Goal: Information Seeking & Learning: Understand process/instructions

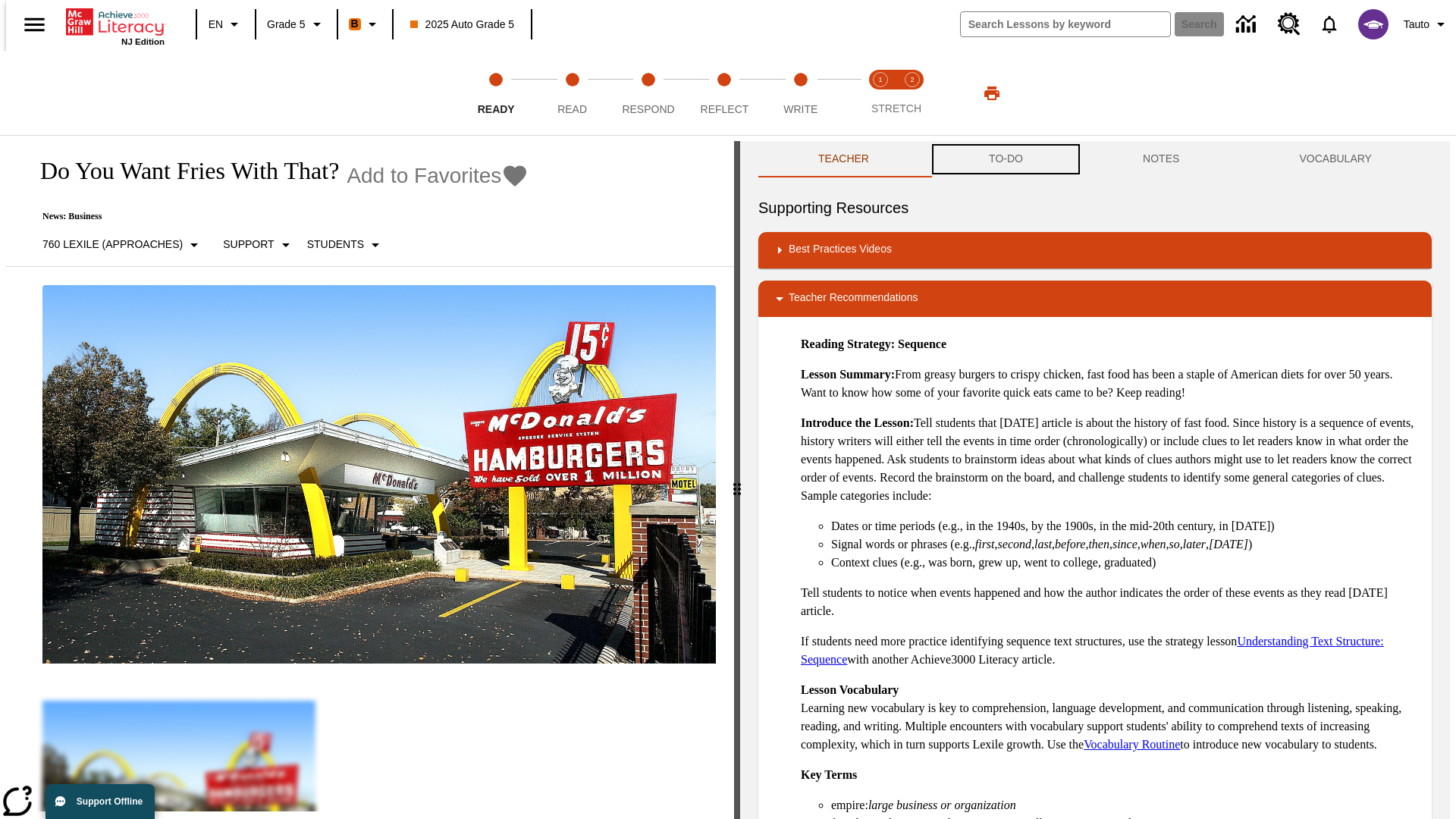
click at [1005, 159] on button "TO-DO" at bounding box center [1005, 159] width 154 height 36
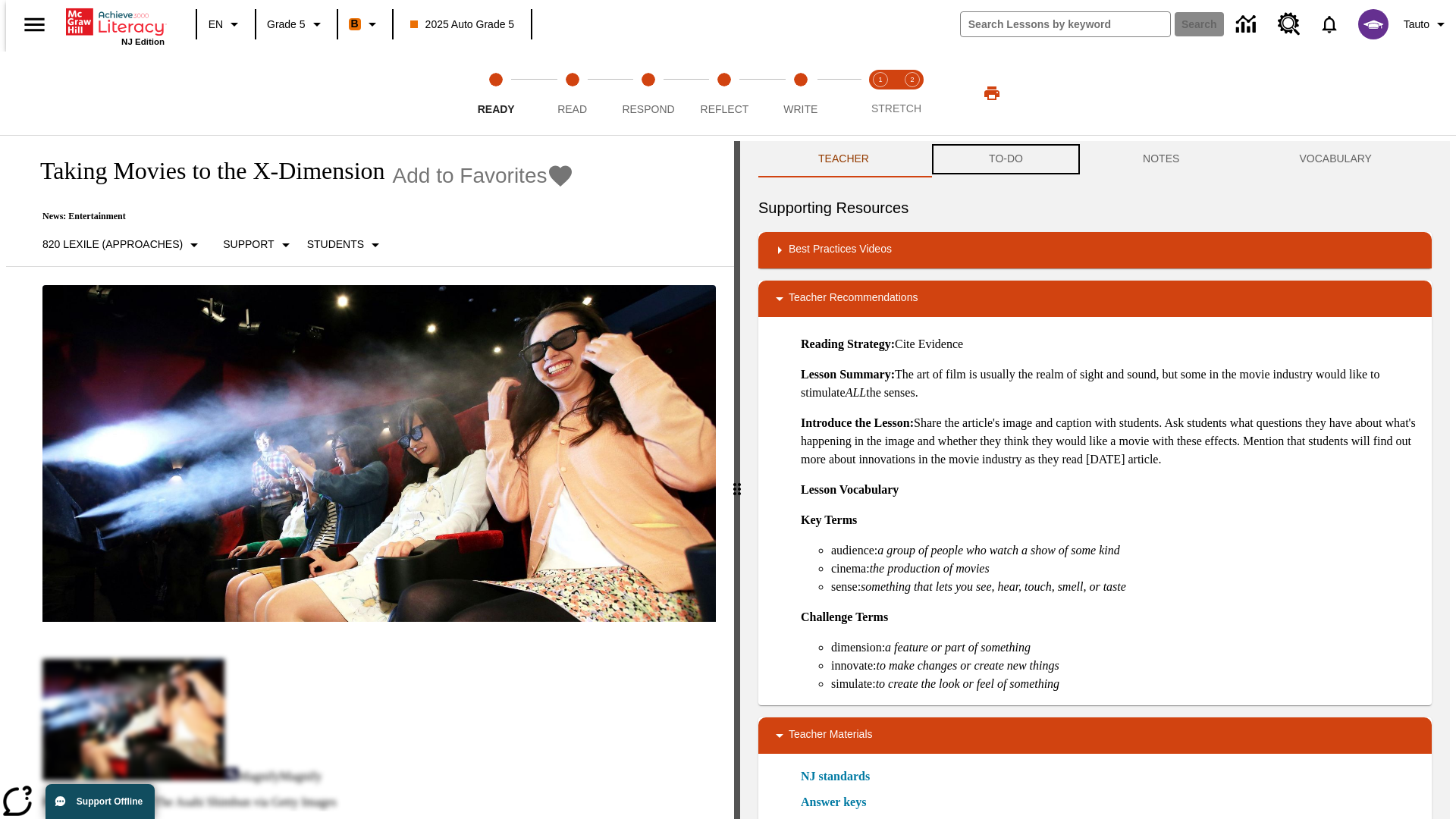
click at [1005, 159] on button "TO-DO" at bounding box center [1005, 159] width 154 height 36
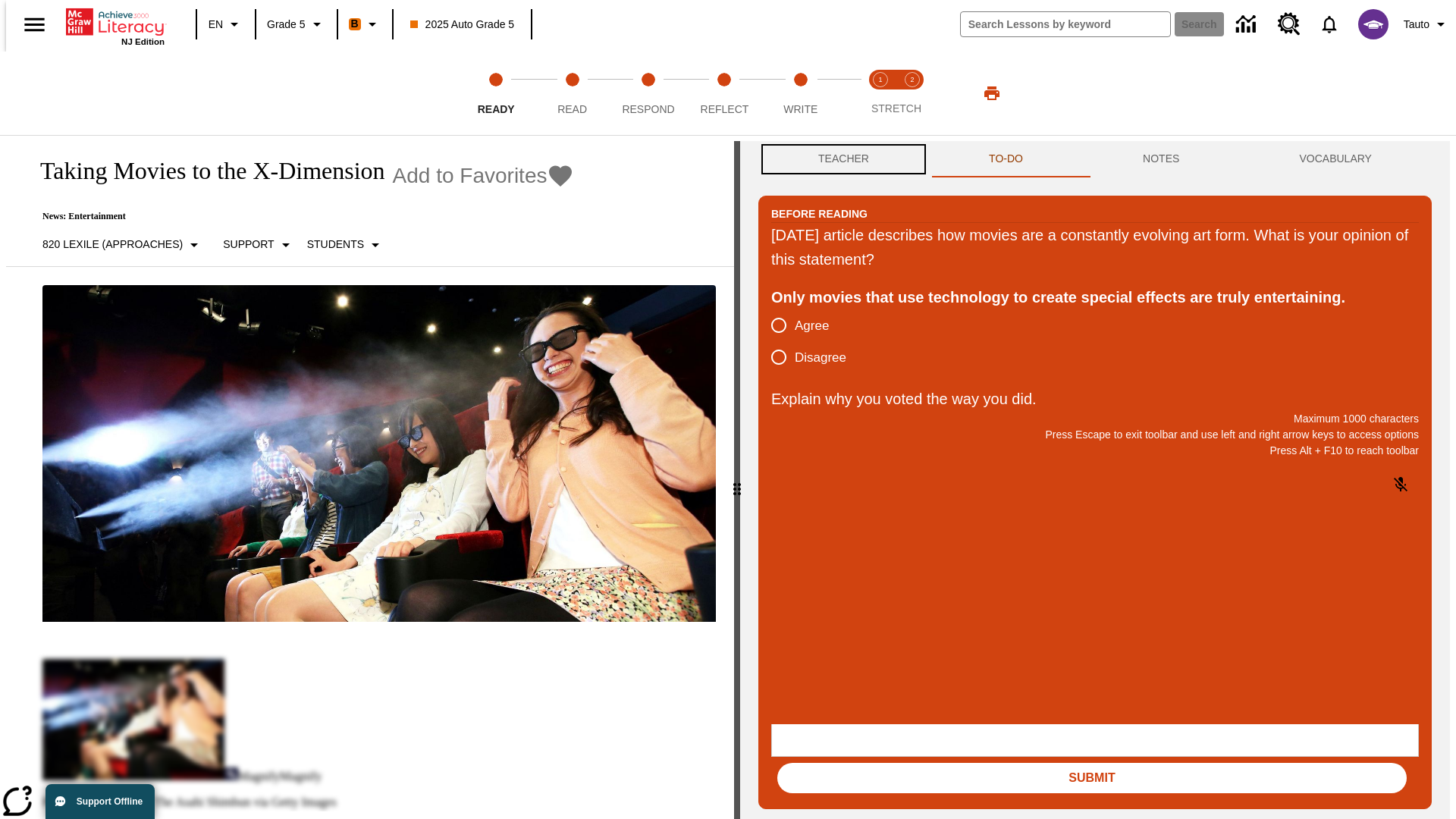
scroll to position [1, 0]
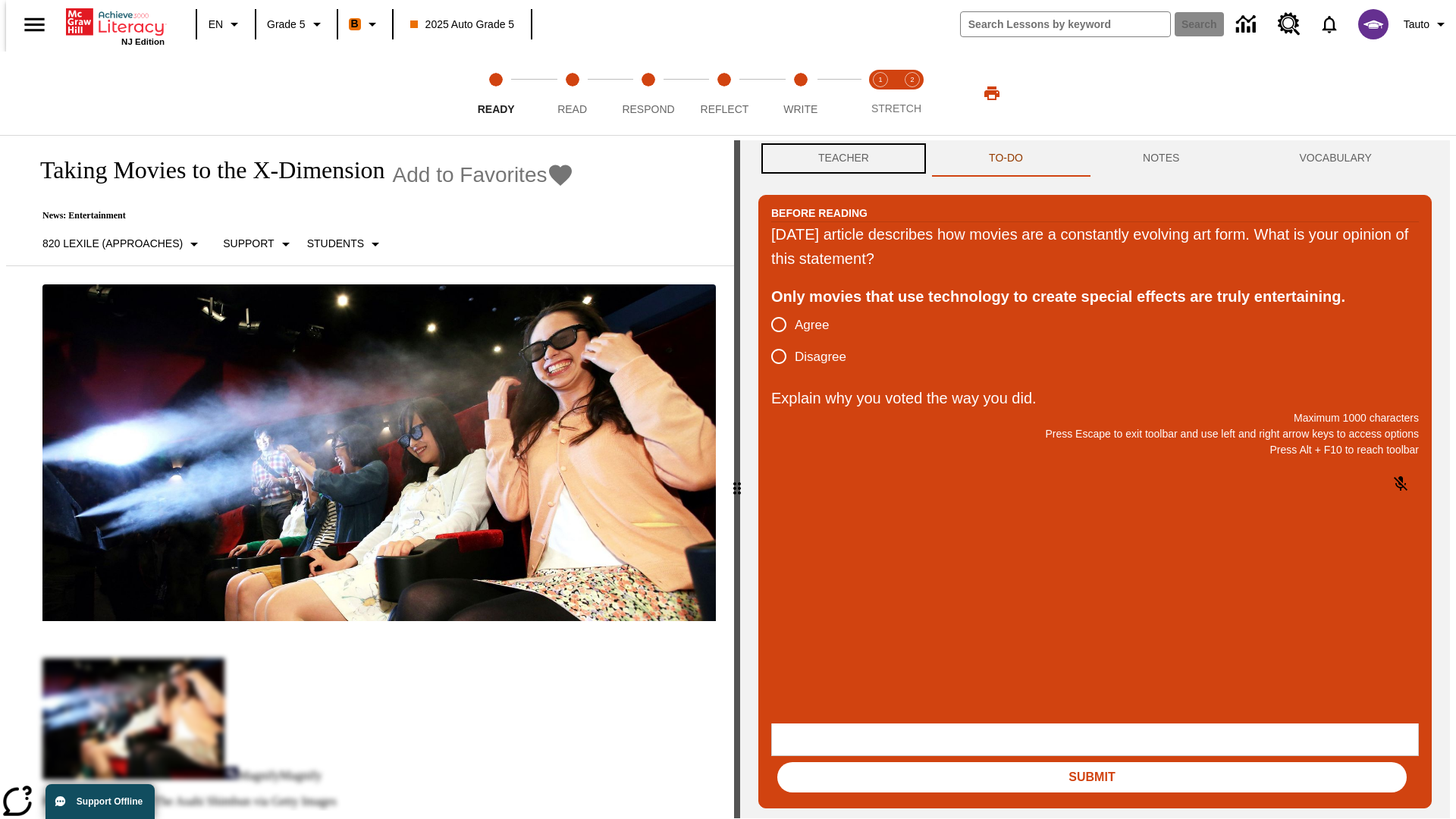
click at [839, 159] on button "Teacher" at bounding box center [843, 158] width 171 height 36
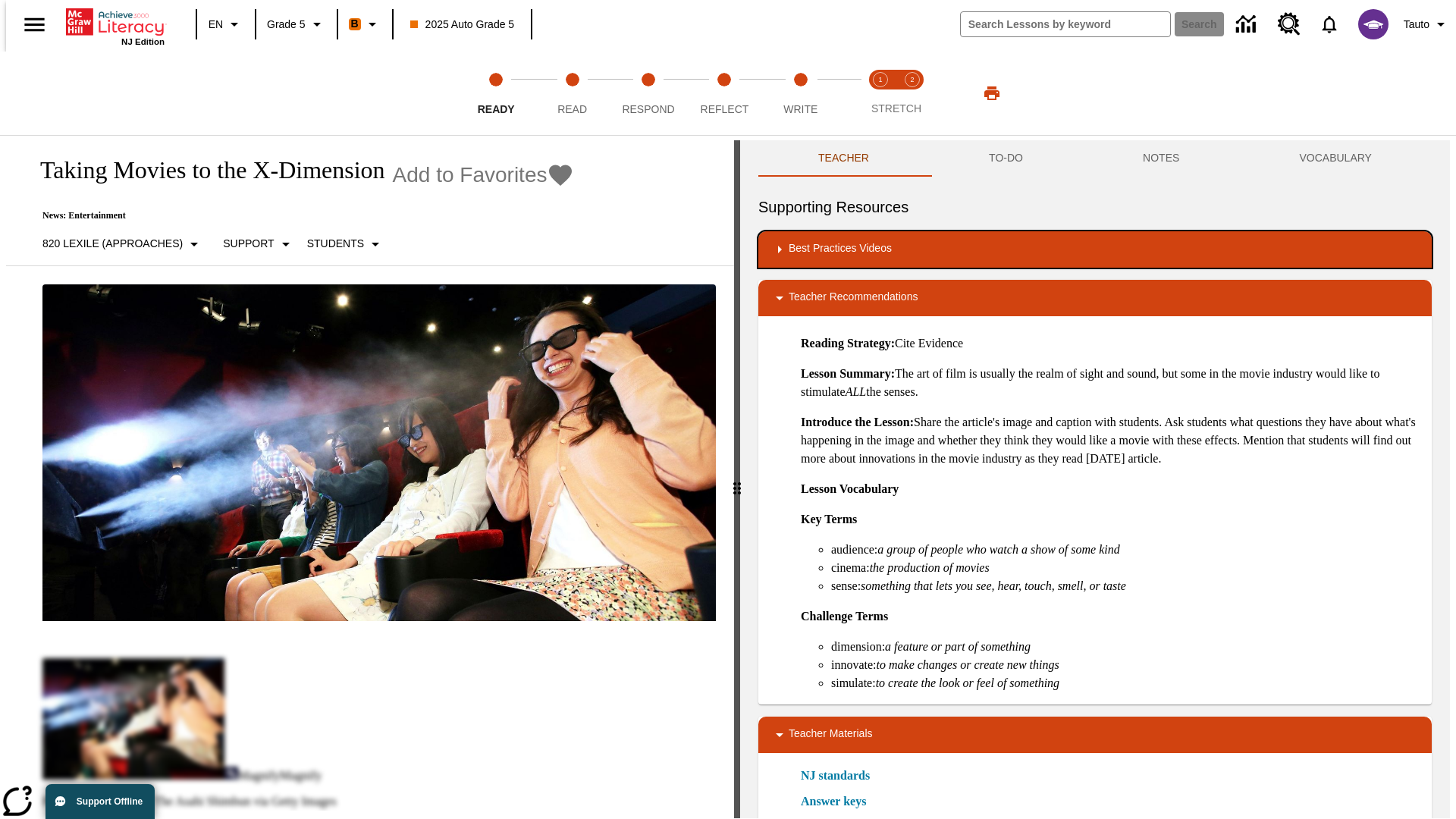
click at [1095, 250] on div "Best Practices Videos" at bounding box center [1095, 249] width 649 height 18
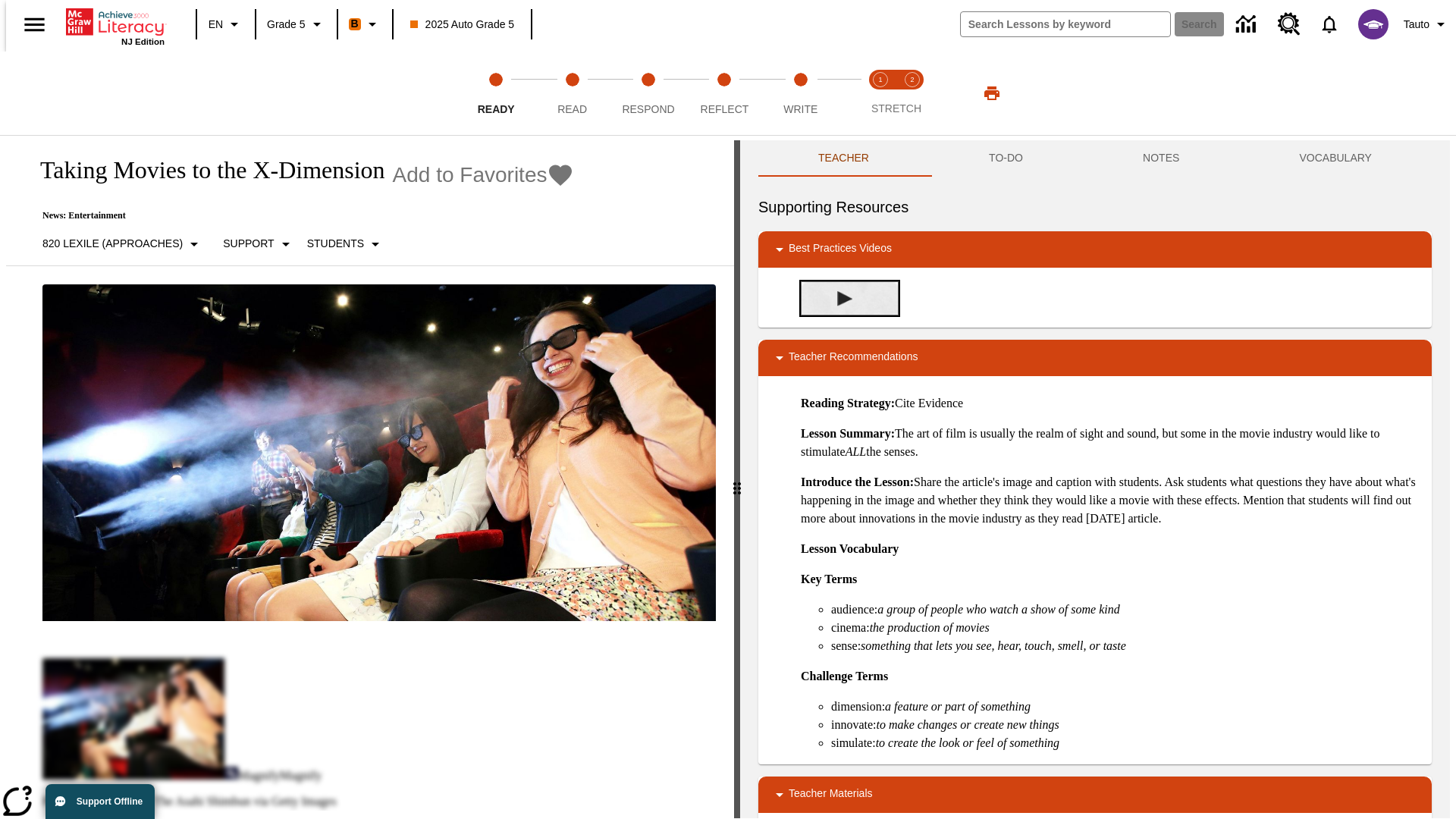
click at [839, 298] on img "Building Academic Vocabulary" at bounding box center [844, 298] width 15 height 15
click at [571, 93] on span "Read" at bounding box center [571, 103] width 29 height 28
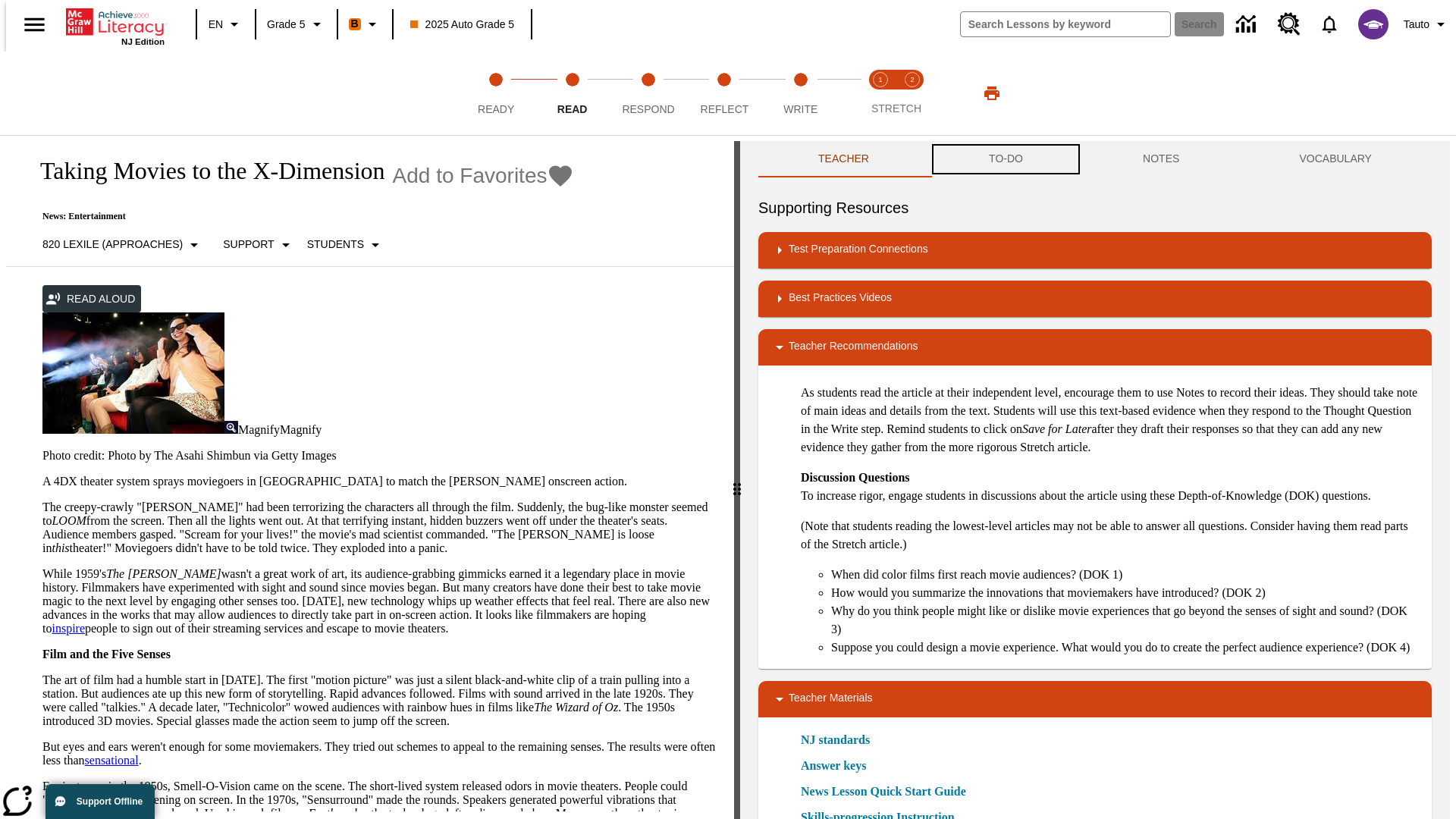
scroll to position [1, 0]
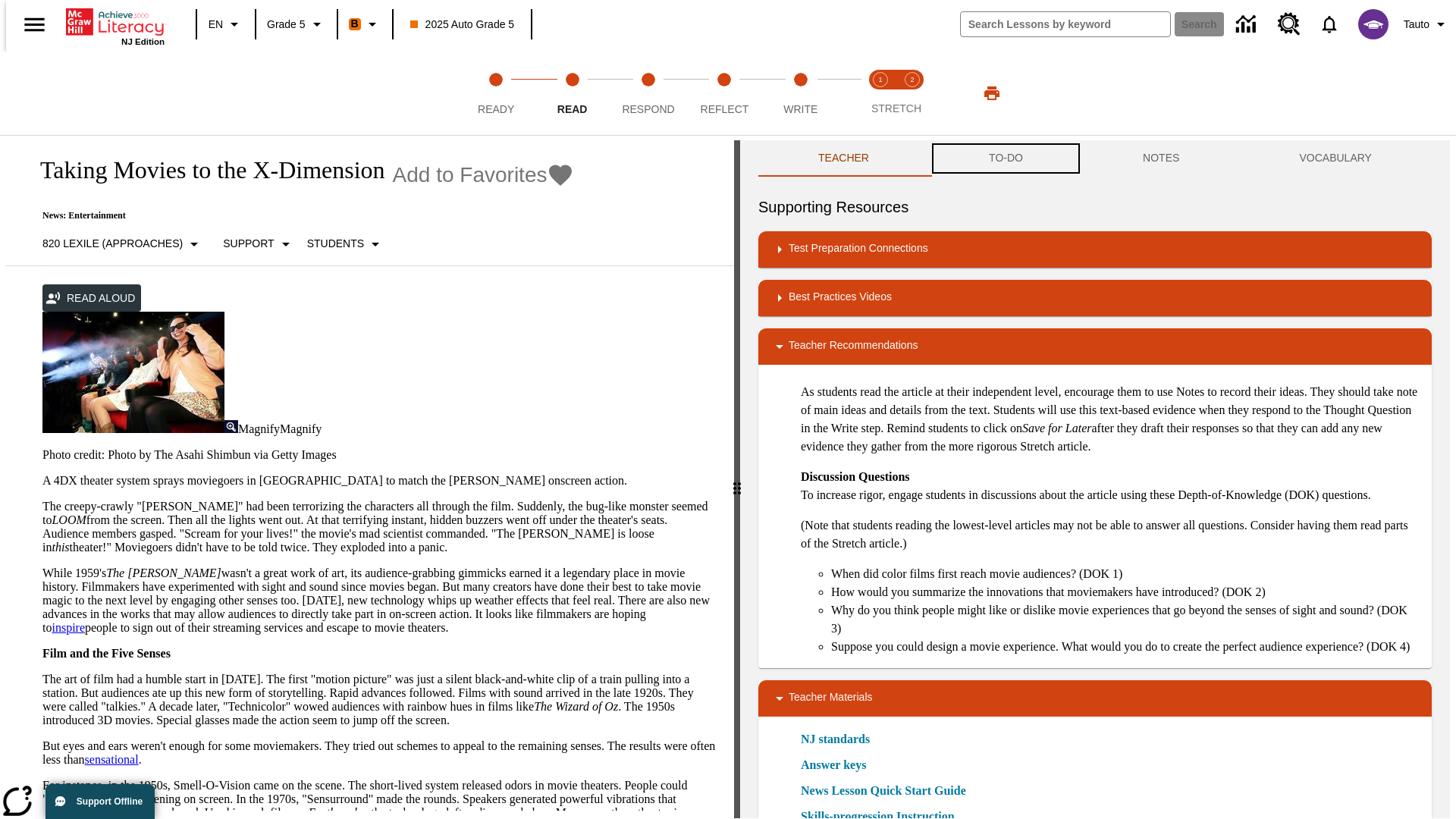
click at [1005, 159] on button "TO-DO" at bounding box center [1005, 158] width 154 height 36
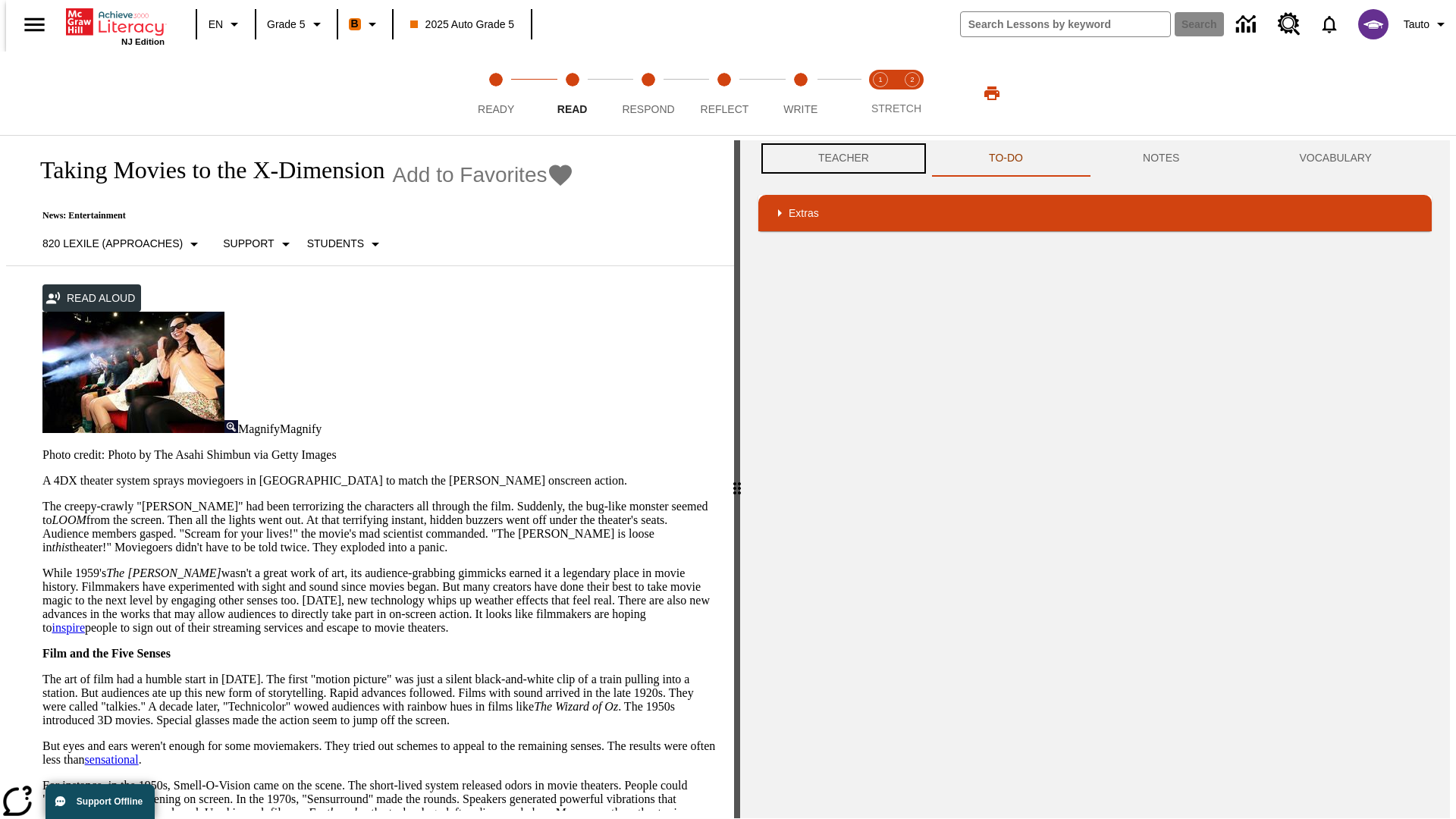
click at [839, 158] on button "Teacher" at bounding box center [843, 158] width 171 height 36
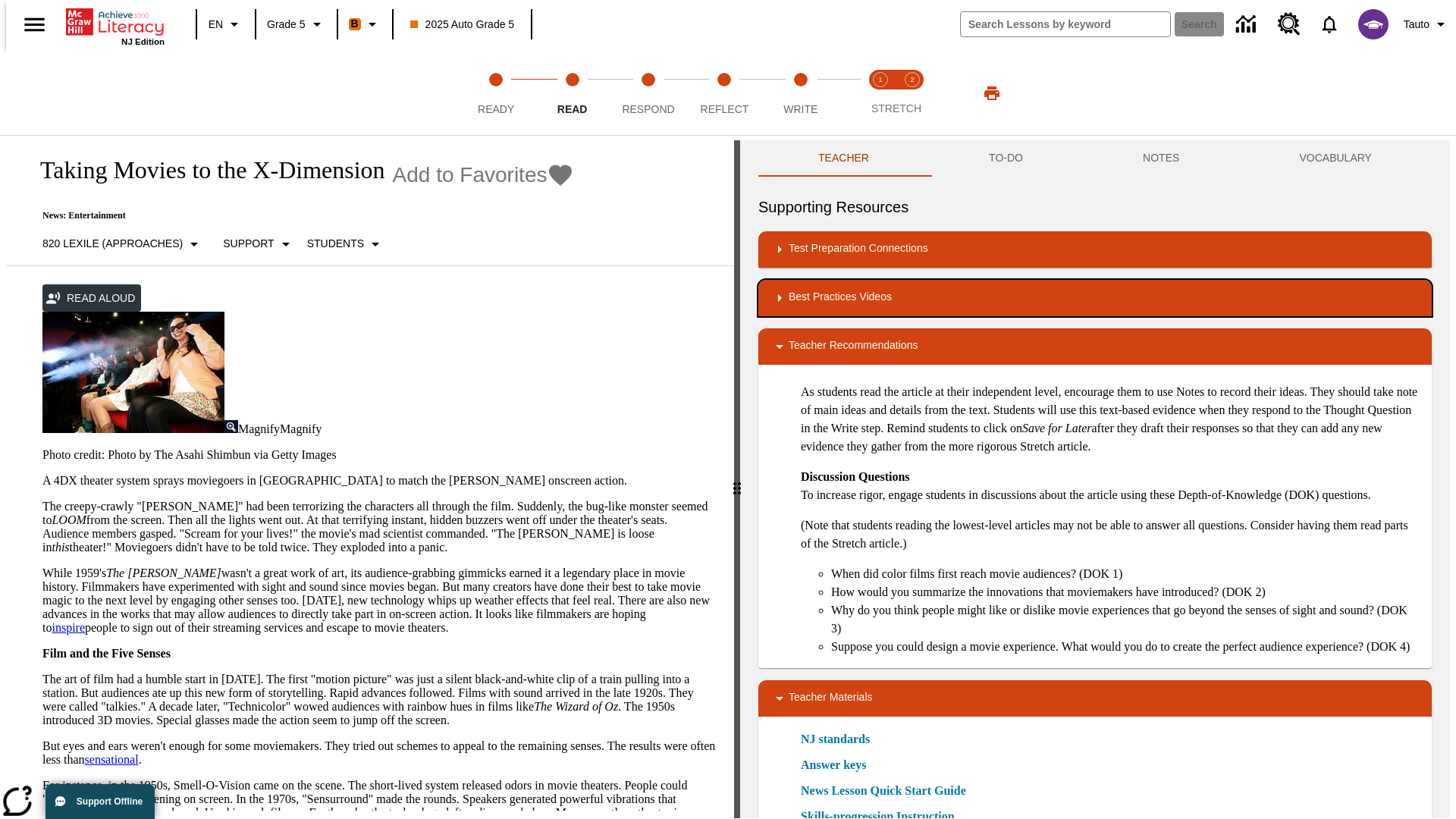
click at [1095, 298] on div "Best Practices Videos" at bounding box center [1095, 297] width 649 height 18
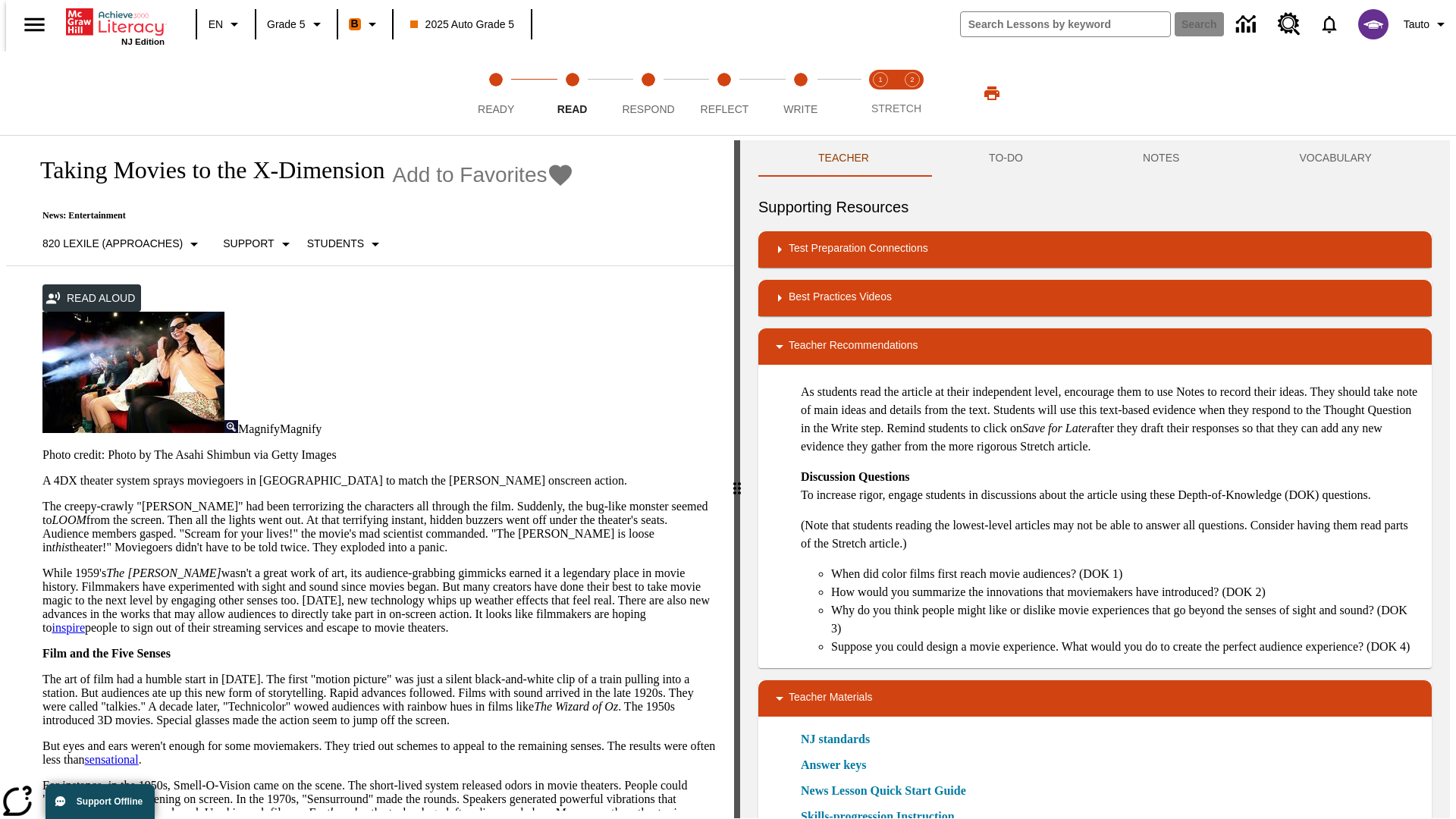
click at [839, 340] on img "Summarization" at bounding box center [844, 347] width 15 height 15
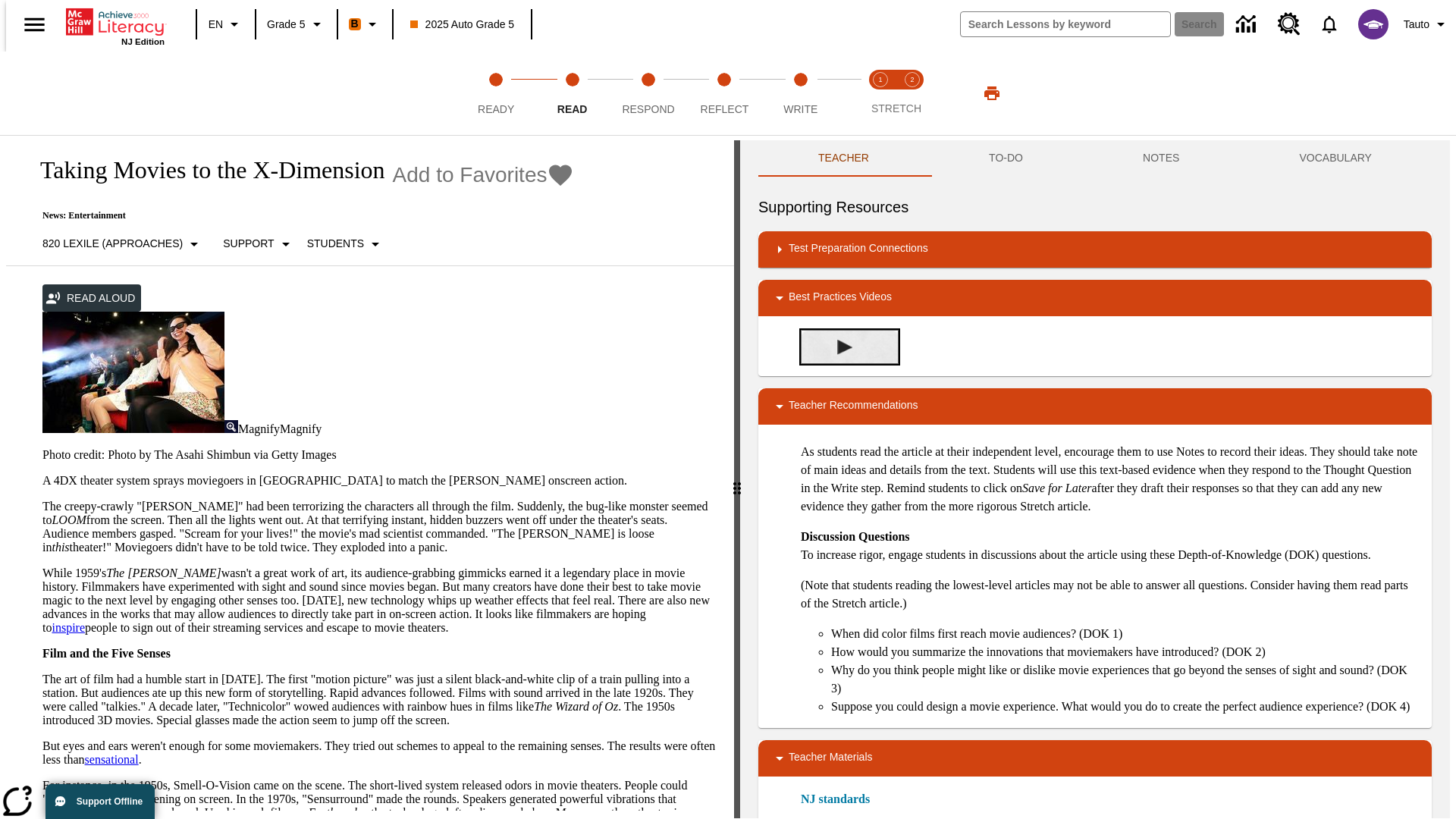
scroll to position [0, 0]
click at [881, 93] on span "Stretch Read step 1 of 2" at bounding box center [880, 103] width 20 height 28
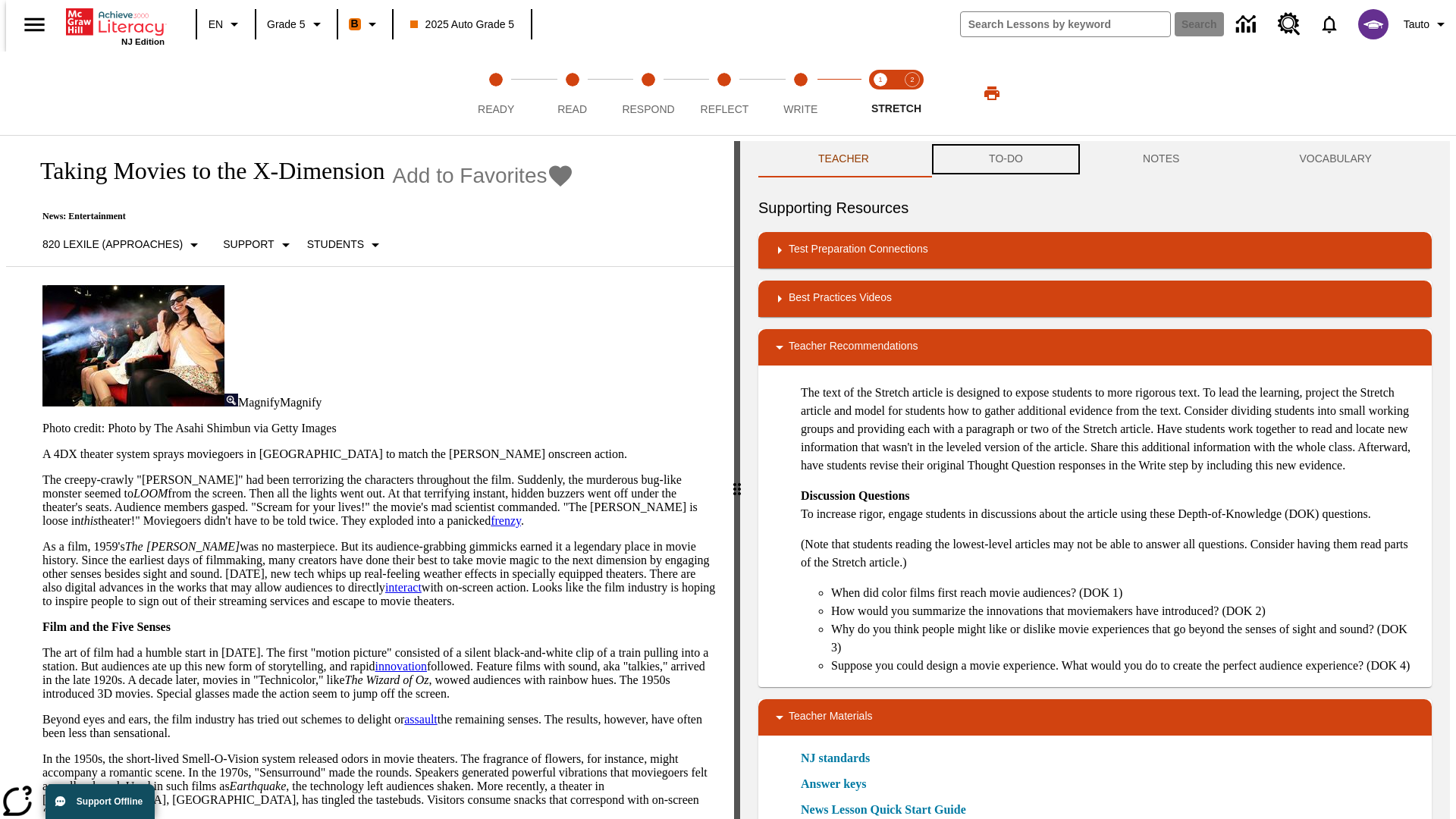
scroll to position [1, 0]
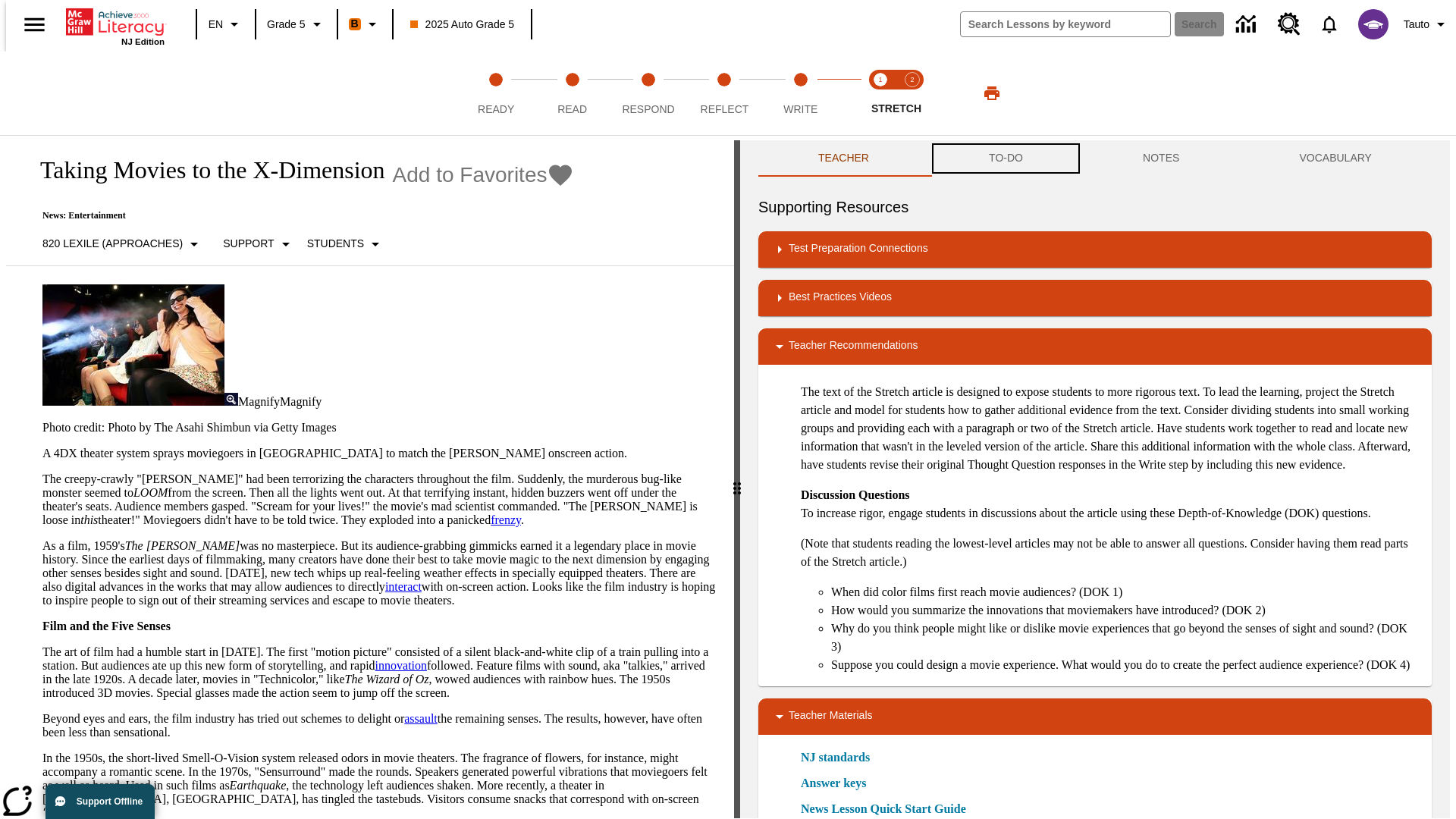
click at [1005, 159] on button "TO-DO" at bounding box center [1005, 158] width 154 height 36
